Goal: Find specific page/section: Find specific page/section

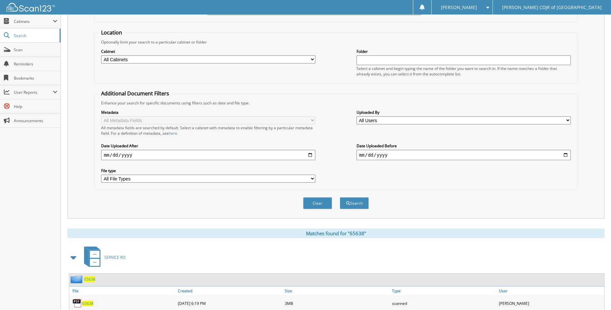
scroll to position [75, 0]
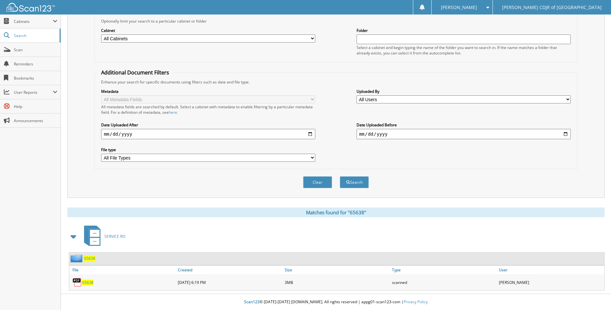
click at [88, 281] on span "65638" at bounding box center [87, 282] width 11 height 5
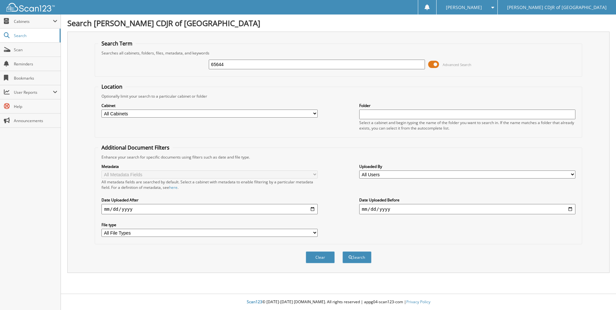
type input "65644"
click at [342, 251] on button "Search" at bounding box center [356, 257] width 29 height 12
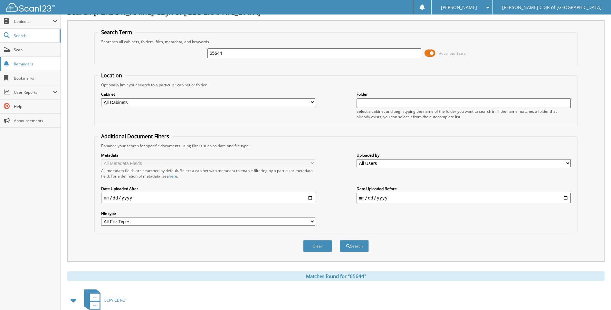
scroll to position [75, 0]
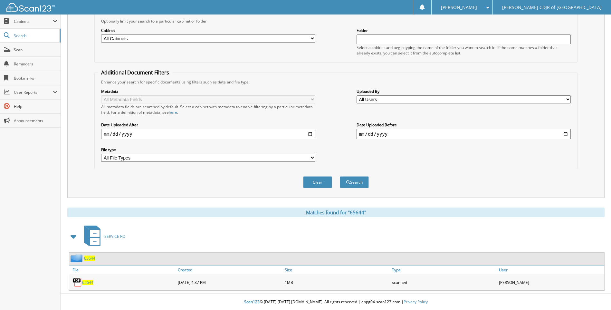
click at [87, 281] on span "65644" at bounding box center [87, 282] width 11 height 5
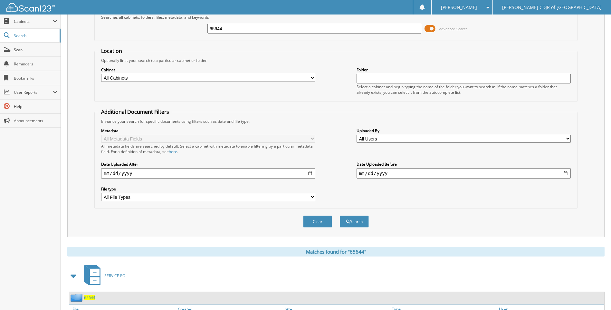
scroll to position [0, 0]
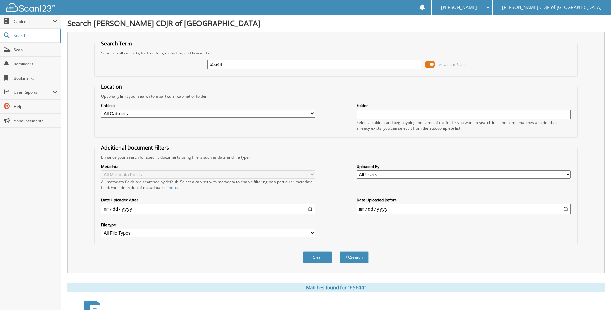
click at [236, 64] on input "65644" at bounding box center [314, 65] width 214 height 10
type input "65661"
click at [340, 251] on button "Search" at bounding box center [354, 257] width 29 height 12
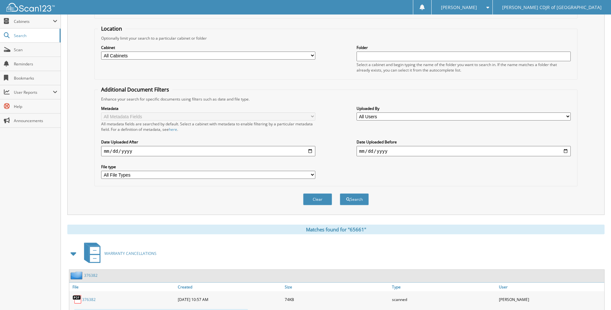
scroll to position [156, 0]
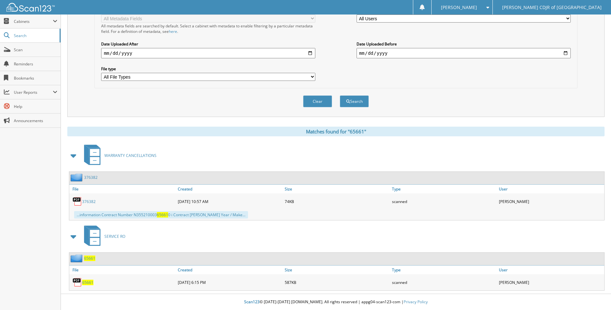
click at [89, 280] on span "65661" at bounding box center [87, 282] width 11 height 5
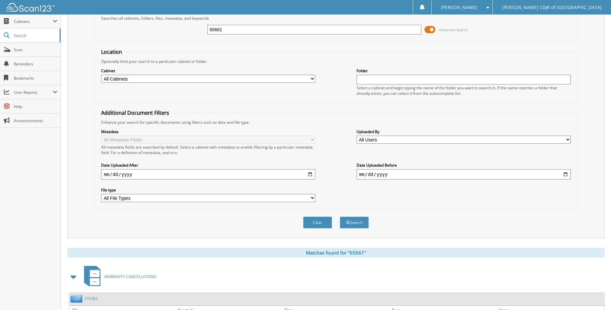
scroll to position [0, 0]
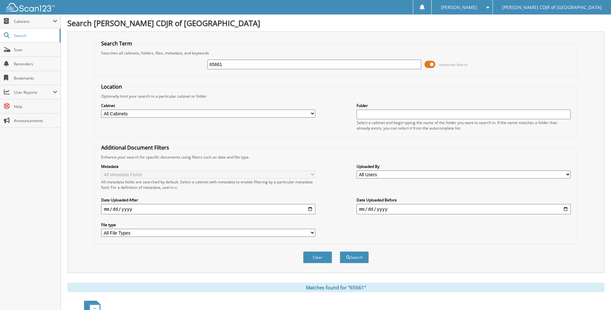
click at [223, 65] on input "65661" at bounding box center [314, 65] width 214 height 10
type input "65662"
click at [340, 251] on button "Search" at bounding box center [354, 257] width 29 height 12
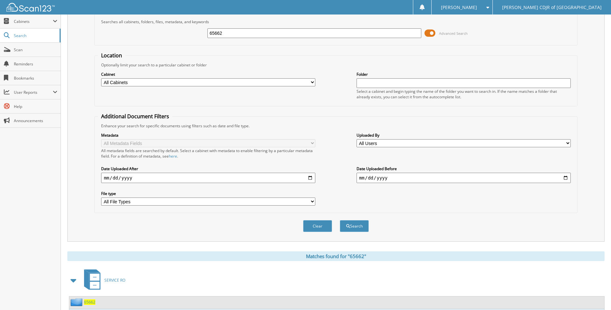
scroll to position [75, 0]
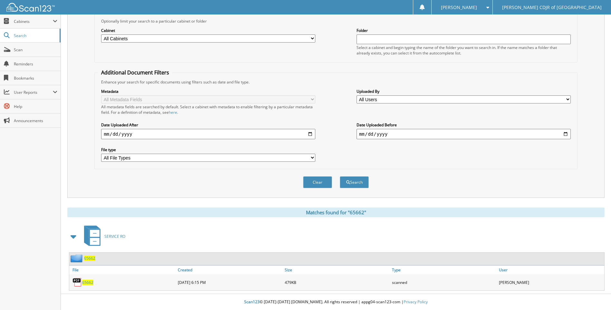
click at [89, 280] on span "65662" at bounding box center [87, 282] width 11 height 5
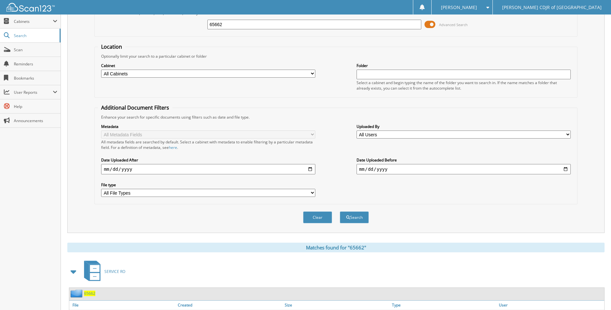
scroll to position [0, 0]
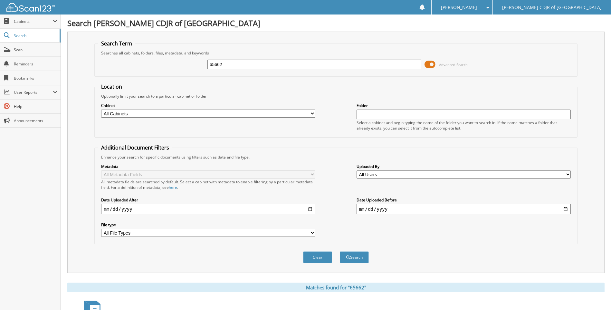
click at [228, 68] on input "65662" at bounding box center [314, 65] width 214 height 10
type input "6"
type input "65683"
click at [340, 251] on button "Search" at bounding box center [354, 257] width 29 height 12
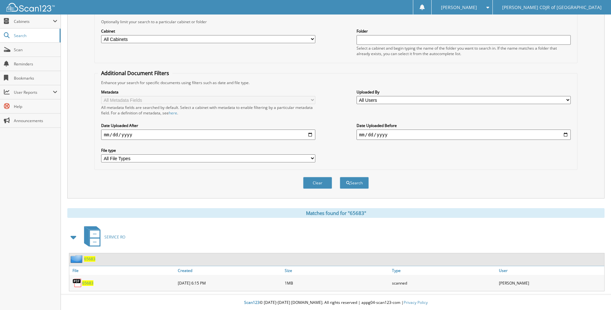
scroll to position [75, 0]
click at [90, 282] on span "65683" at bounding box center [87, 282] width 11 height 5
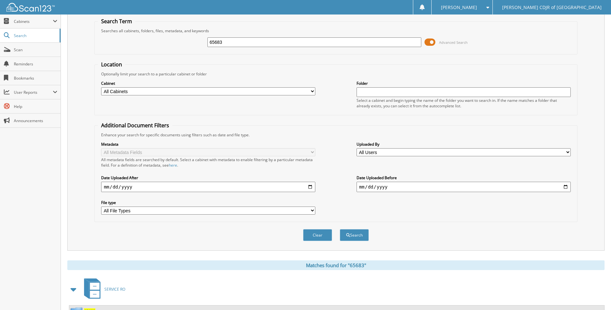
scroll to position [0, 0]
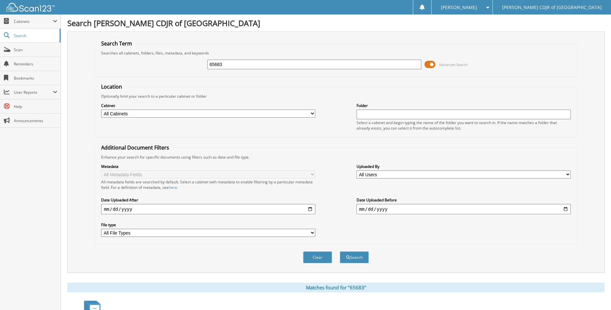
click at [235, 64] on input "65683" at bounding box center [314, 65] width 214 height 10
type input "65688"
click at [340, 251] on button "Search" at bounding box center [354, 257] width 29 height 12
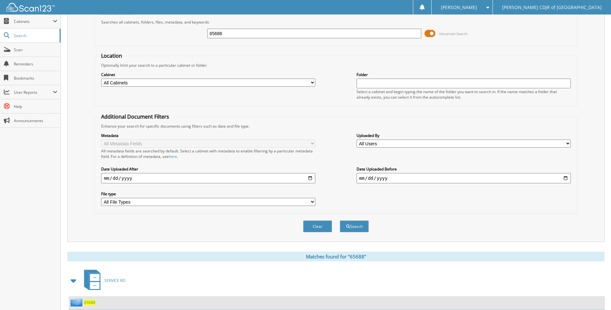
scroll to position [75, 0]
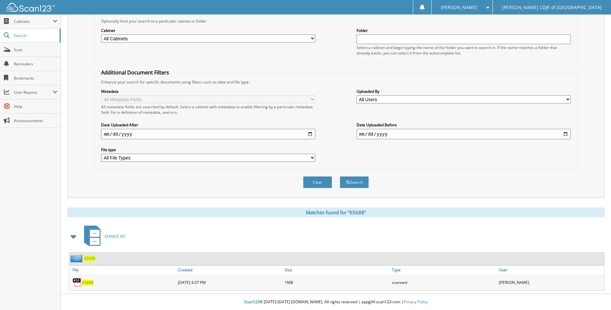
click at [91, 281] on span "65688" at bounding box center [87, 282] width 11 height 5
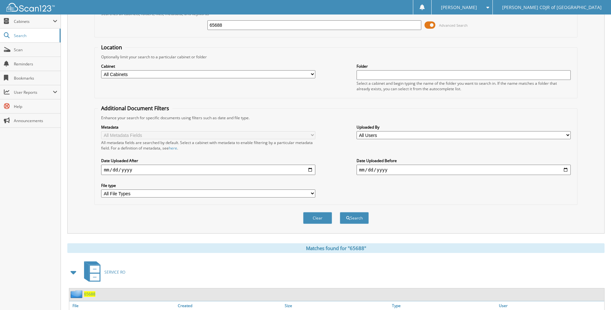
scroll to position [0, 0]
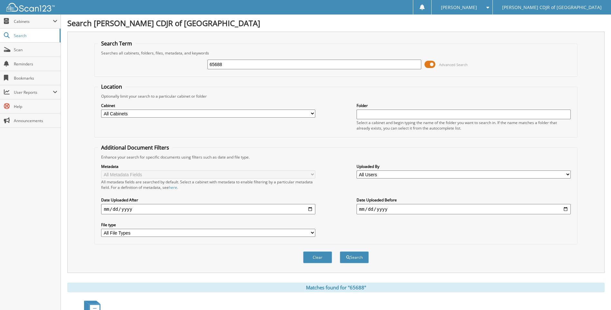
click at [235, 64] on input "65688" at bounding box center [314, 65] width 214 height 10
type input "6"
type input "65695"
click at [340, 251] on button "Search" at bounding box center [354, 257] width 29 height 12
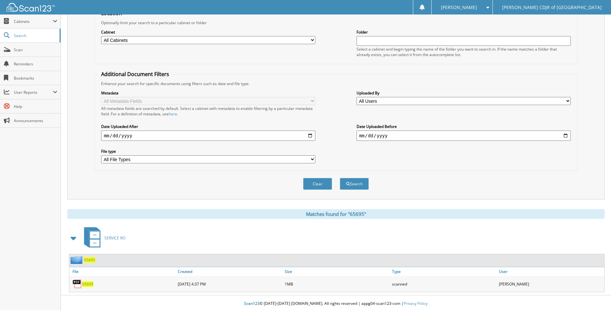
scroll to position [75, 0]
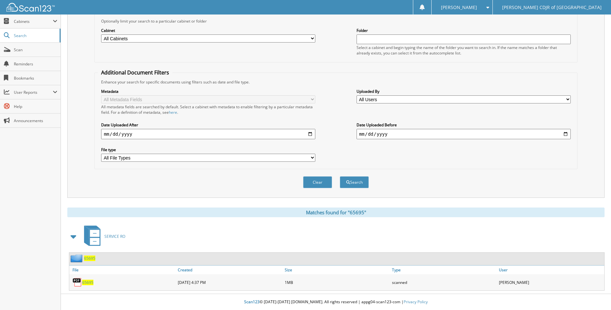
click at [91, 281] on span "65695" at bounding box center [87, 282] width 11 height 5
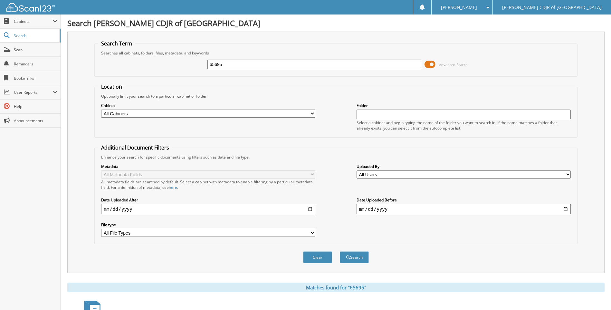
click at [235, 65] on input "65695" at bounding box center [314, 65] width 214 height 10
type input "6"
type input "65707"
click at [340, 251] on button "Search" at bounding box center [354, 257] width 29 height 12
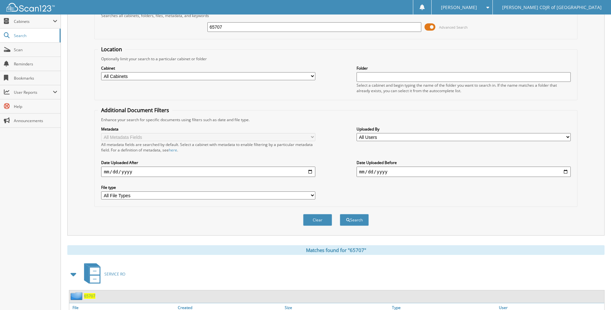
scroll to position [75, 0]
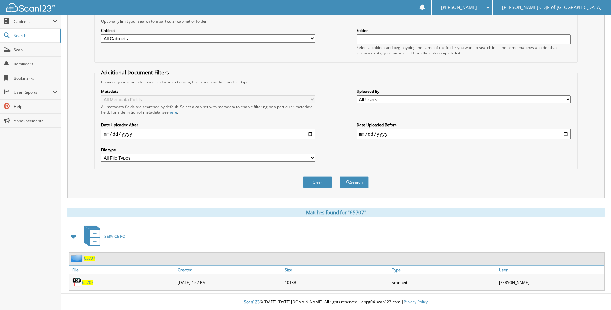
click at [89, 282] on span "65707" at bounding box center [87, 282] width 11 height 5
click at [32, 50] on span "Scan" at bounding box center [35, 49] width 43 height 5
